Goal: Navigation & Orientation: Find specific page/section

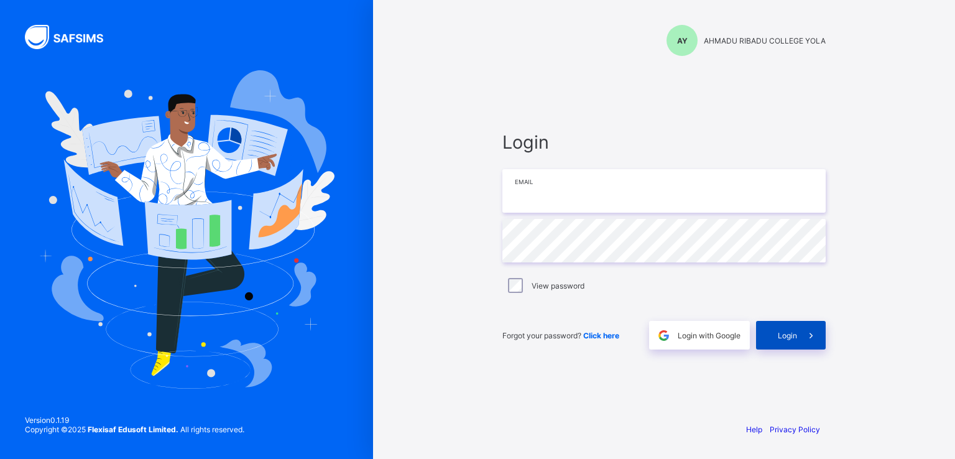
type input "**********"
click at [789, 341] on div "Login" at bounding box center [791, 335] width 70 height 29
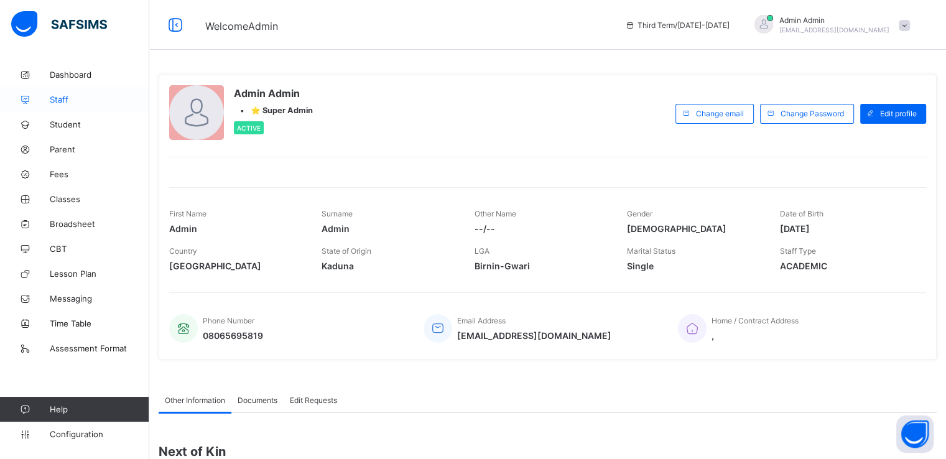
click at [57, 98] on span "Staff" at bounding box center [99, 100] width 99 height 10
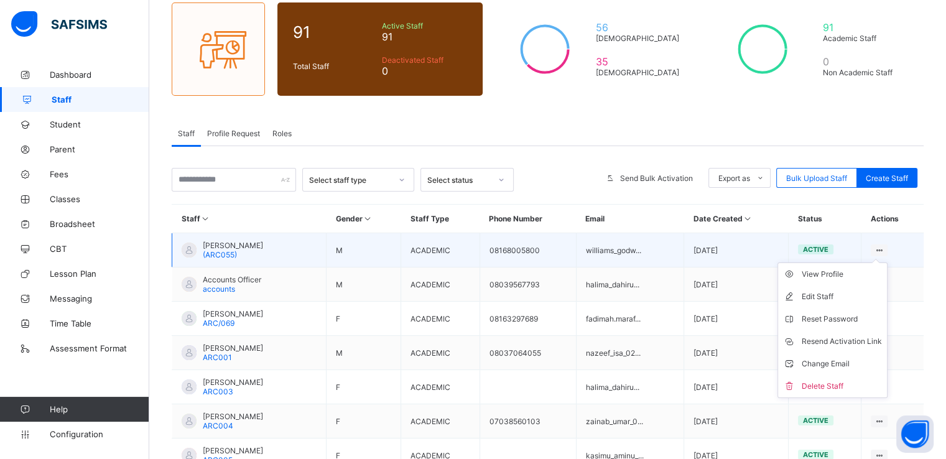
scroll to position [104, 0]
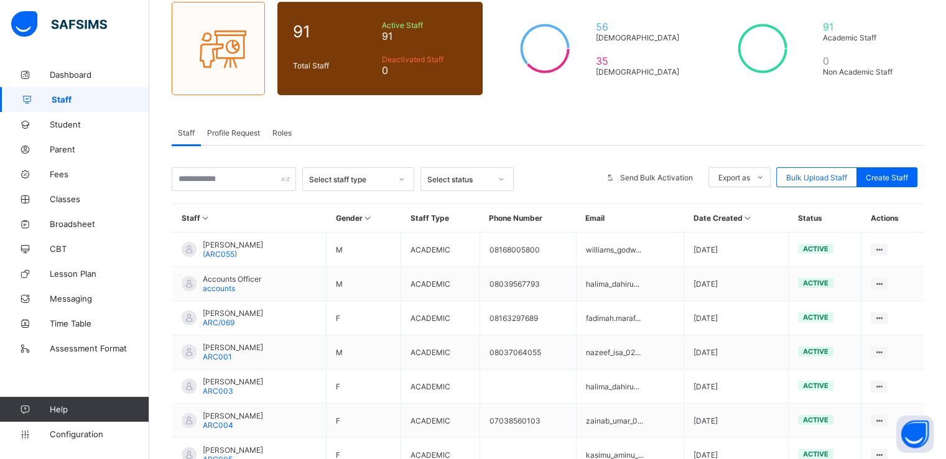
click at [348, 120] on div "Staff Profile Request Roles" at bounding box center [548, 132] width 752 height 25
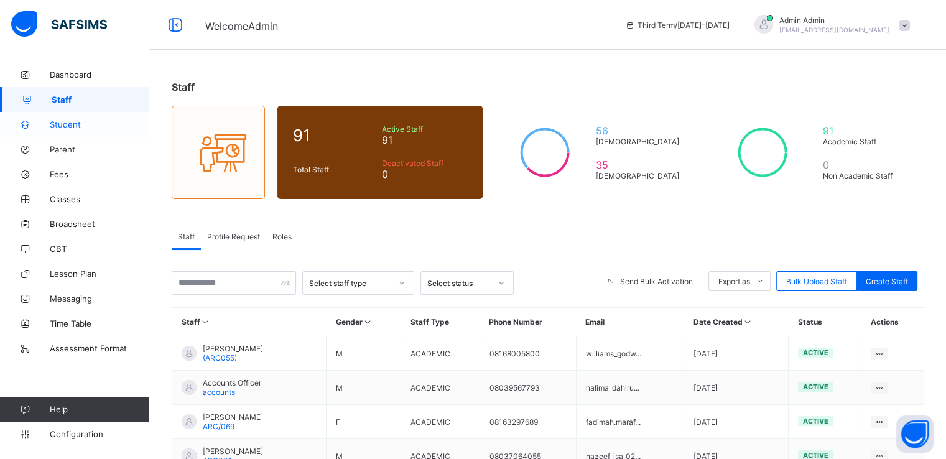
click at [62, 122] on span "Student" at bounding box center [99, 124] width 99 height 10
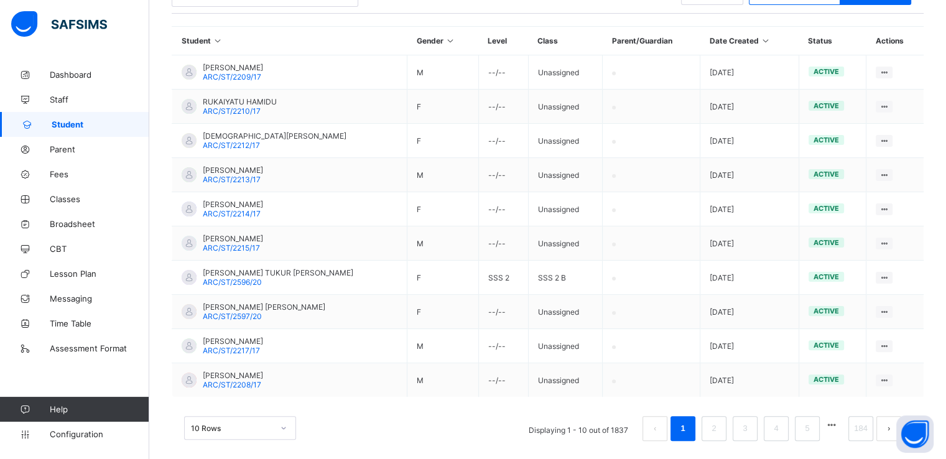
scroll to position [288, 0]
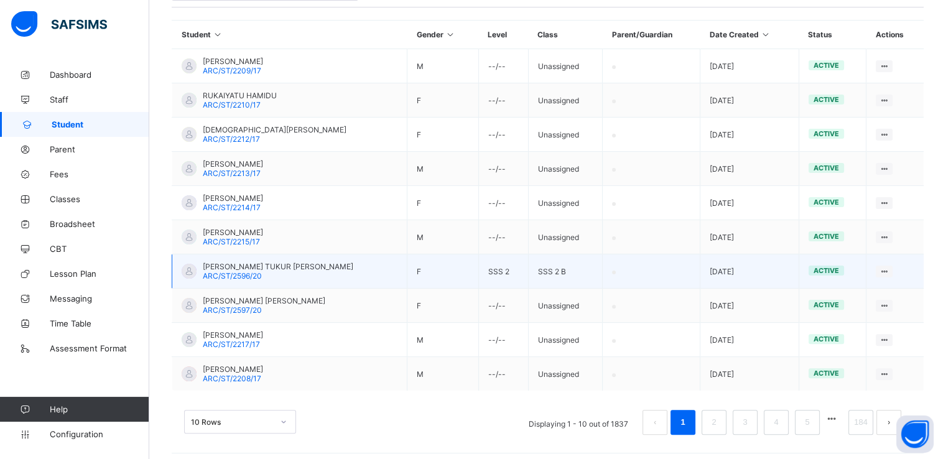
click at [233, 269] on span "AISHA TUKUR IBRAHIM" at bounding box center [278, 266] width 150 height 9
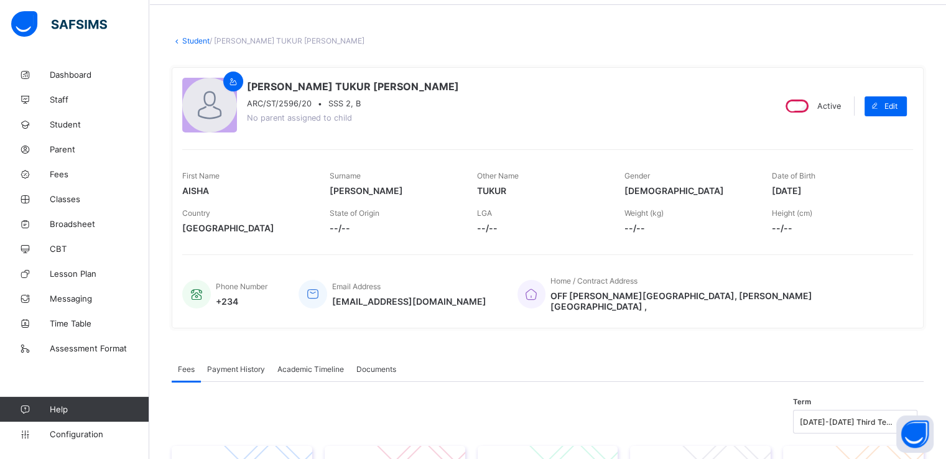
scroll to position [55, 0]
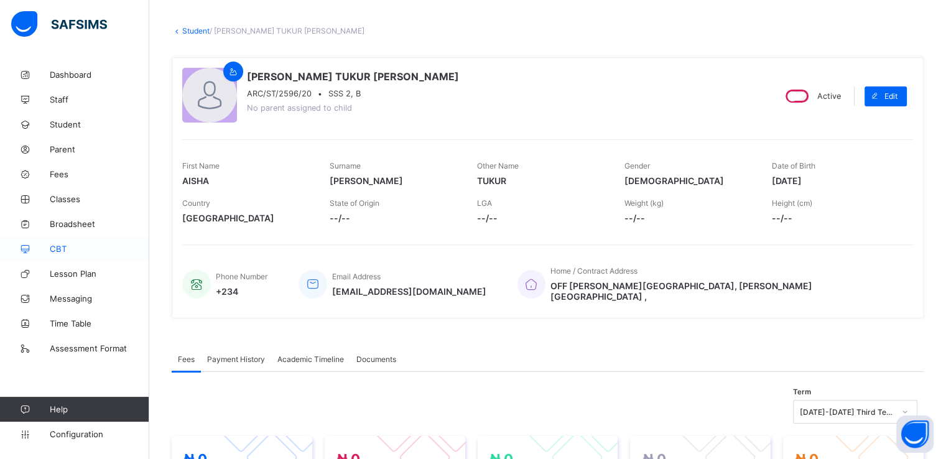
click at [58, 247] on span "CBT" at bounding box center [99, 249] width 99 height 10
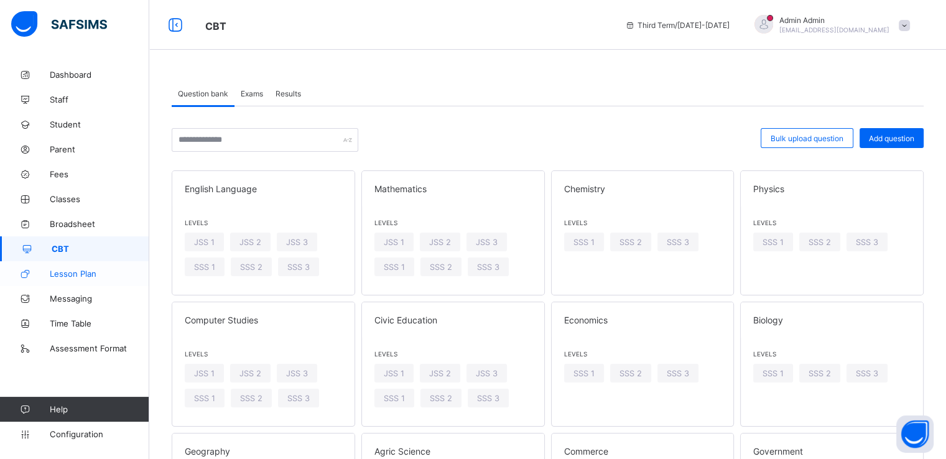
click at [58, 272] on span "Lesson Plan" at bounding box center [99, 274] width 99 height 10
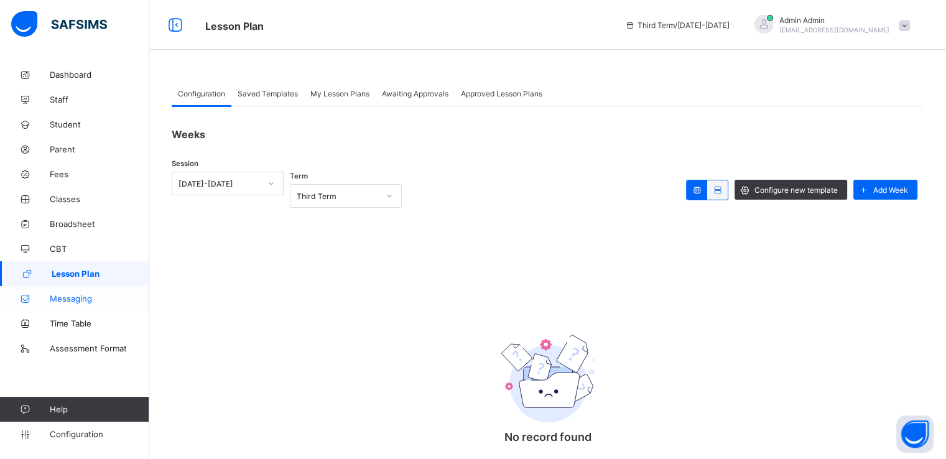
click at [65, 295] on span "Messaging" at bounding box center [99, 298] width 99 height 10
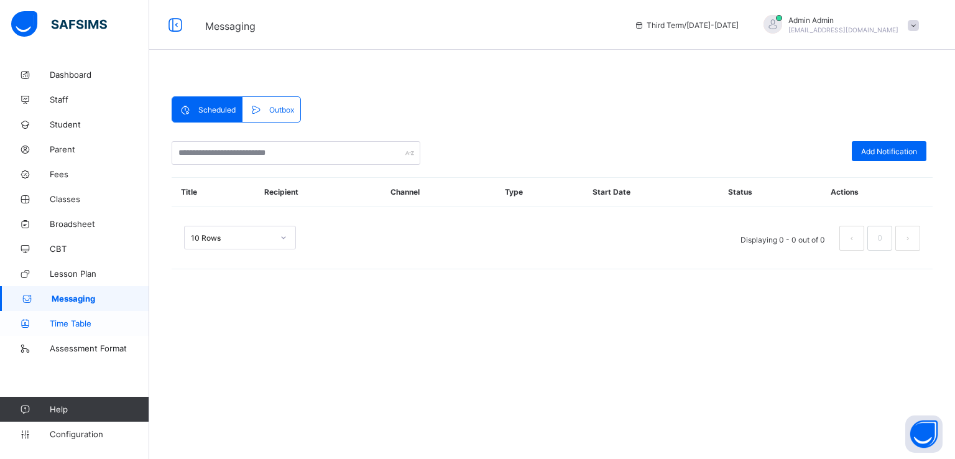
click at [65, 321] on span "Time Table" at bounding box center [99, 323] width 99 height 10
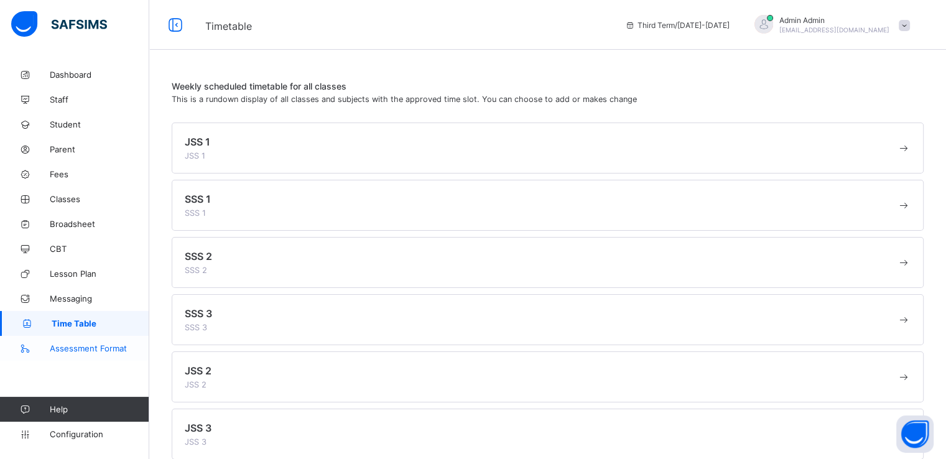
click at [67, 346] on span "Assessment Format" at bounding box center [99, 348] width 99 height 10
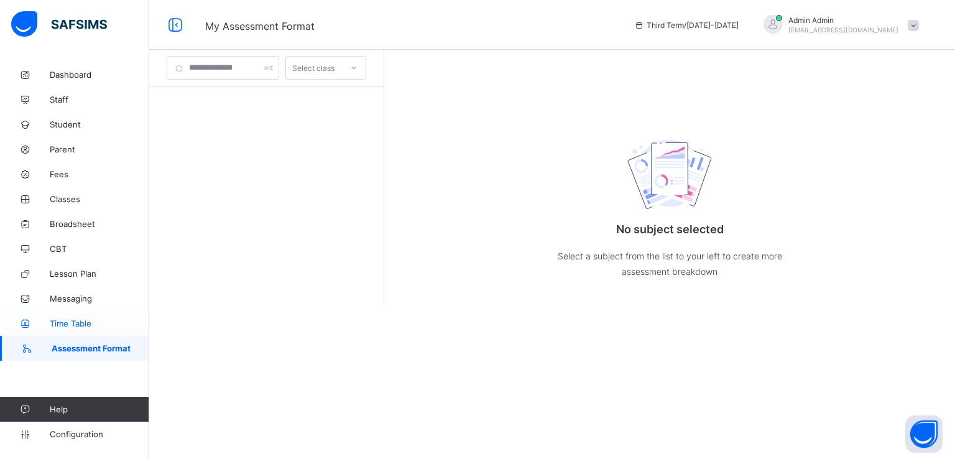
click at [73, 317] on link "Time Table" at bounding box center [74, 323] width 149 height 25
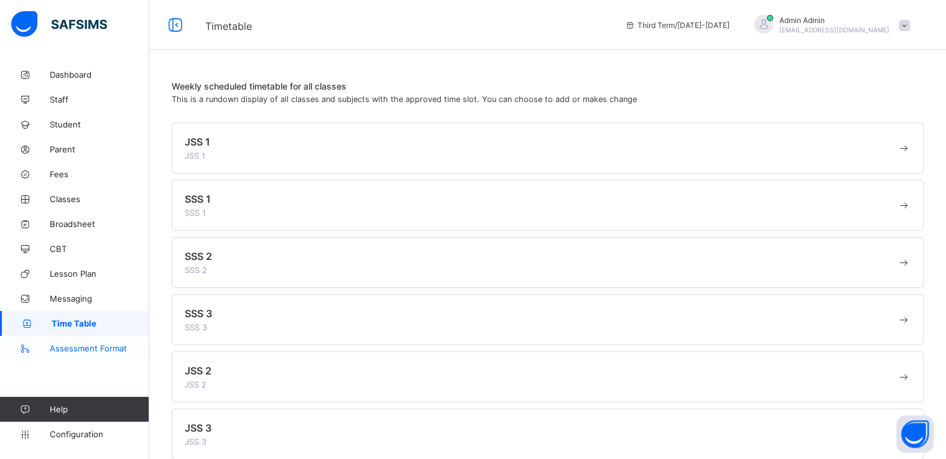
click at [69, 346] on span "Assessment Format" at bounding box center [99, 348] width 99 height 10
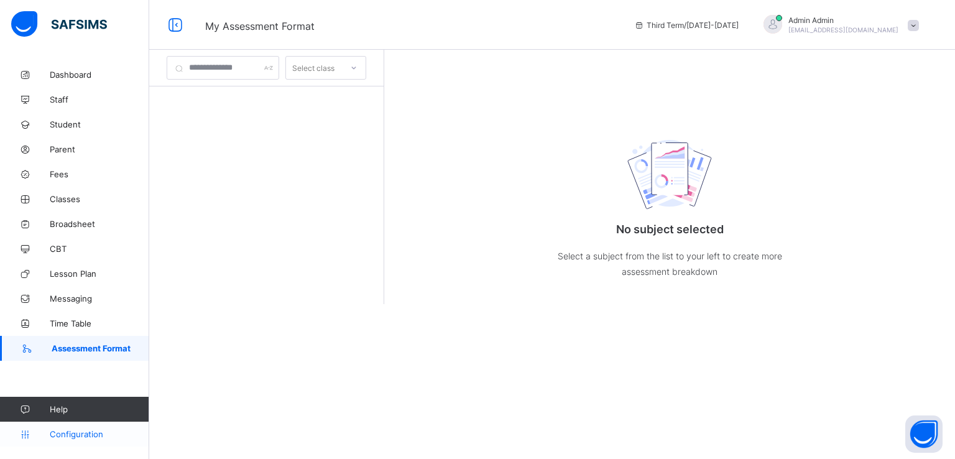
click at [75, 435] on span "Configuration" at bounding box center [99, 434] width 99 height 10
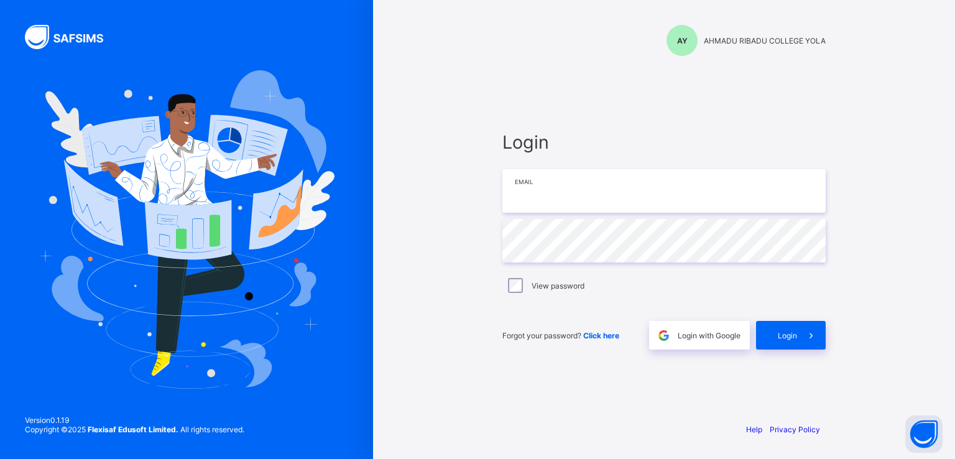
type input "**********"
